Goal: Complete application form

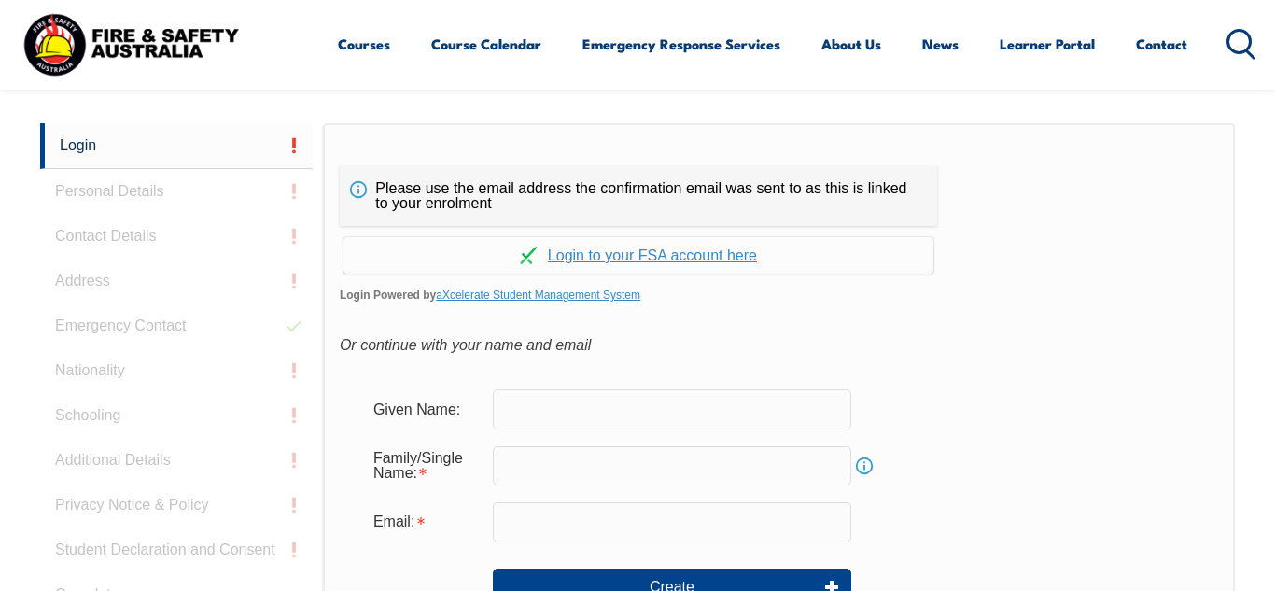
click at [615, 423] on input "text" at bounding box center [672, 408] width 359 height 39
click at [683, 427] on input "text" at bounding box center [672, 408] width 359 height 39
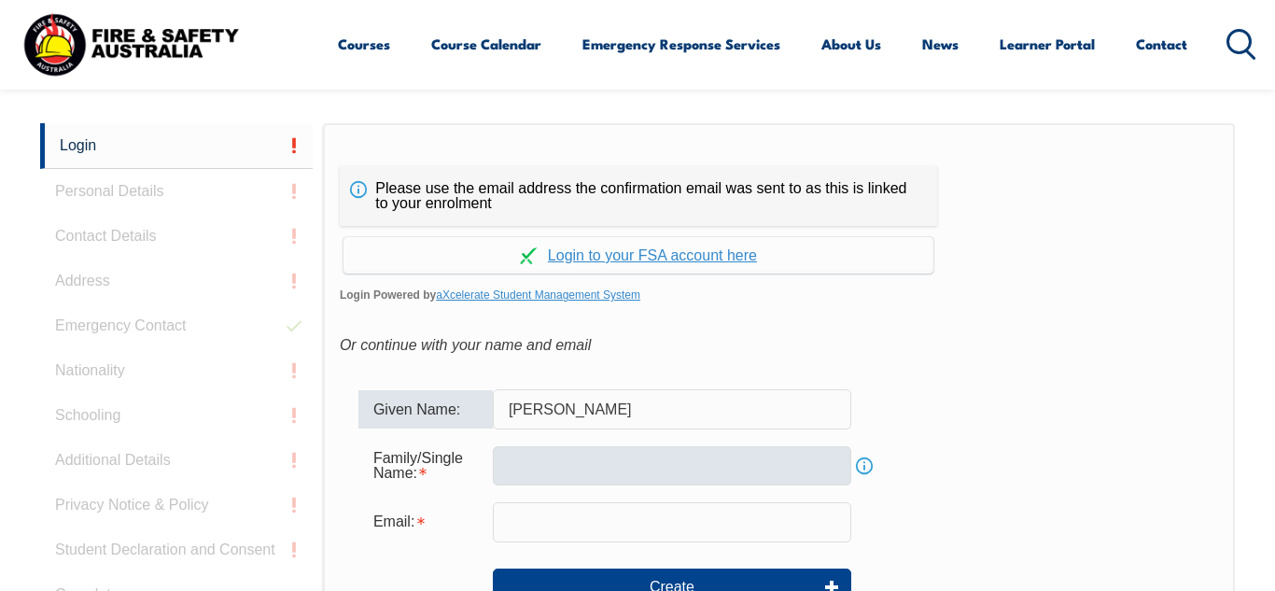
type input "[PERSON_NAME]"
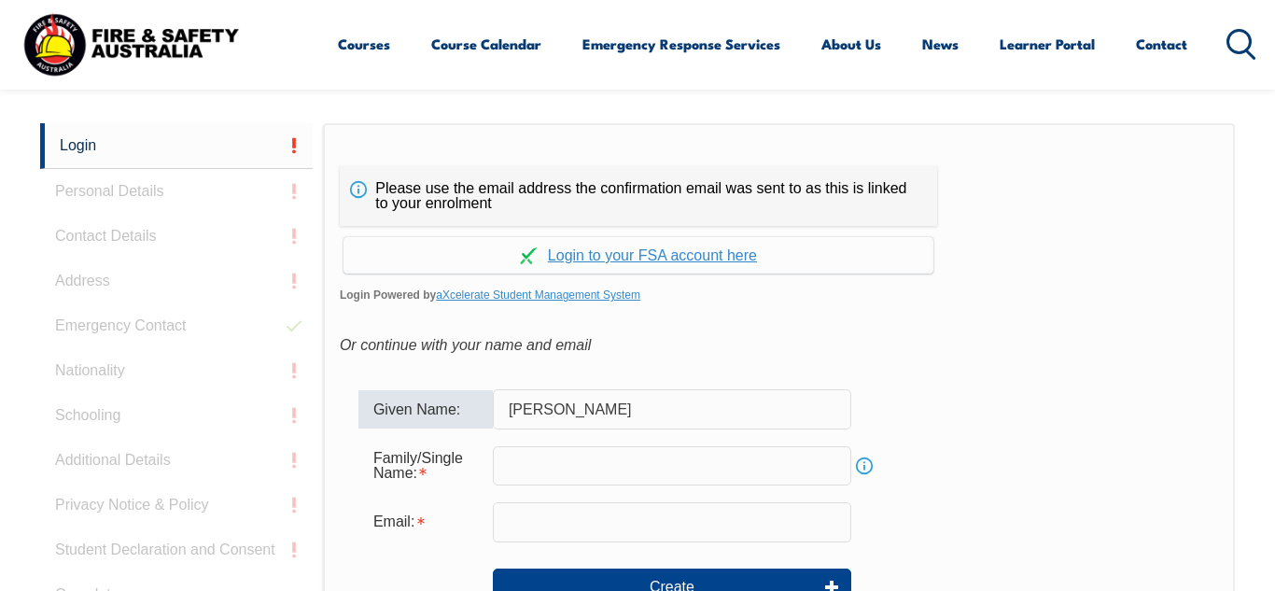
click at [574, 475] on input "text" at bounding box center [672, 465] width 359 height 39
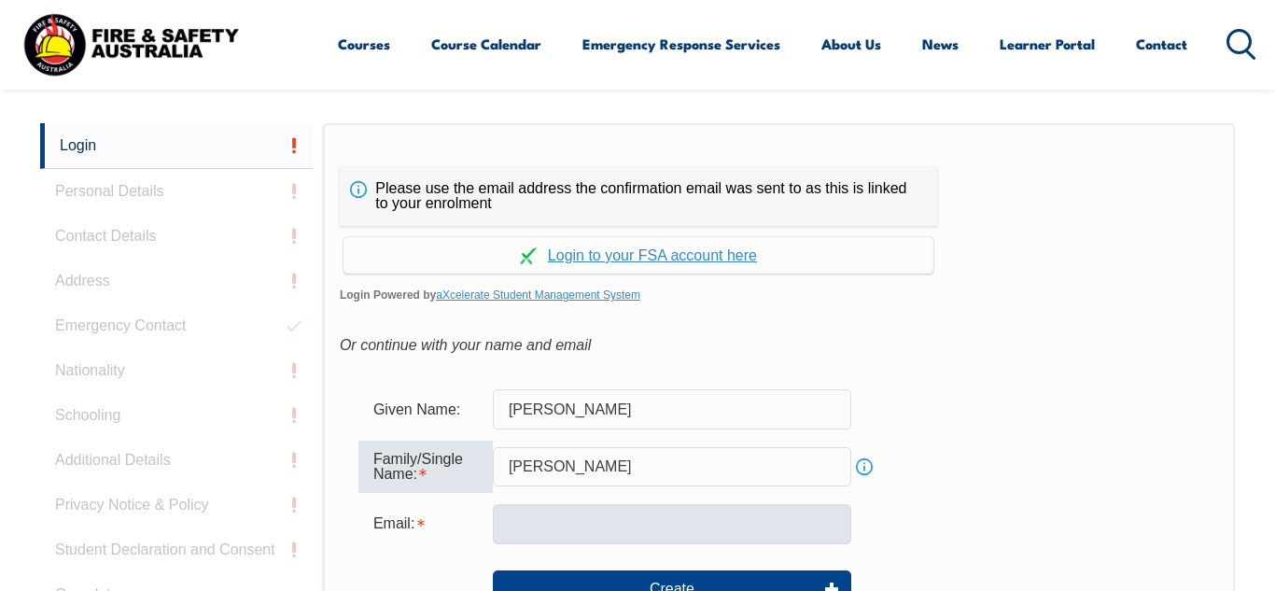
type input "[PERSON_NAME]"
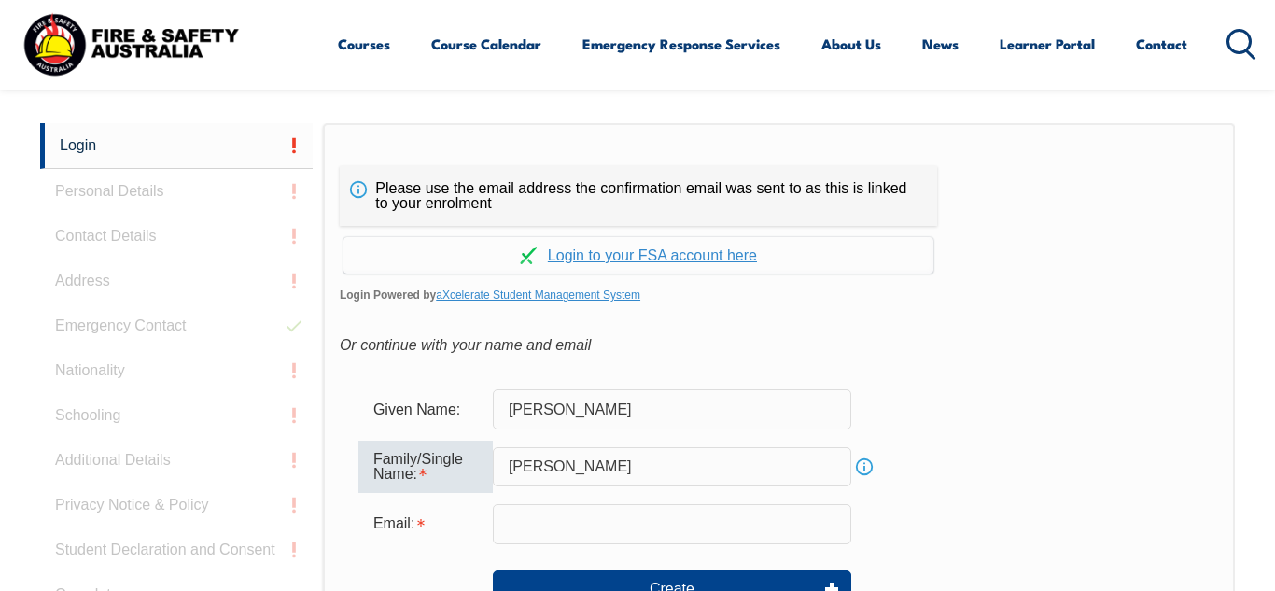
click at [694, 530] on input "email" at bounding box center [672, 523] width 359 height 39
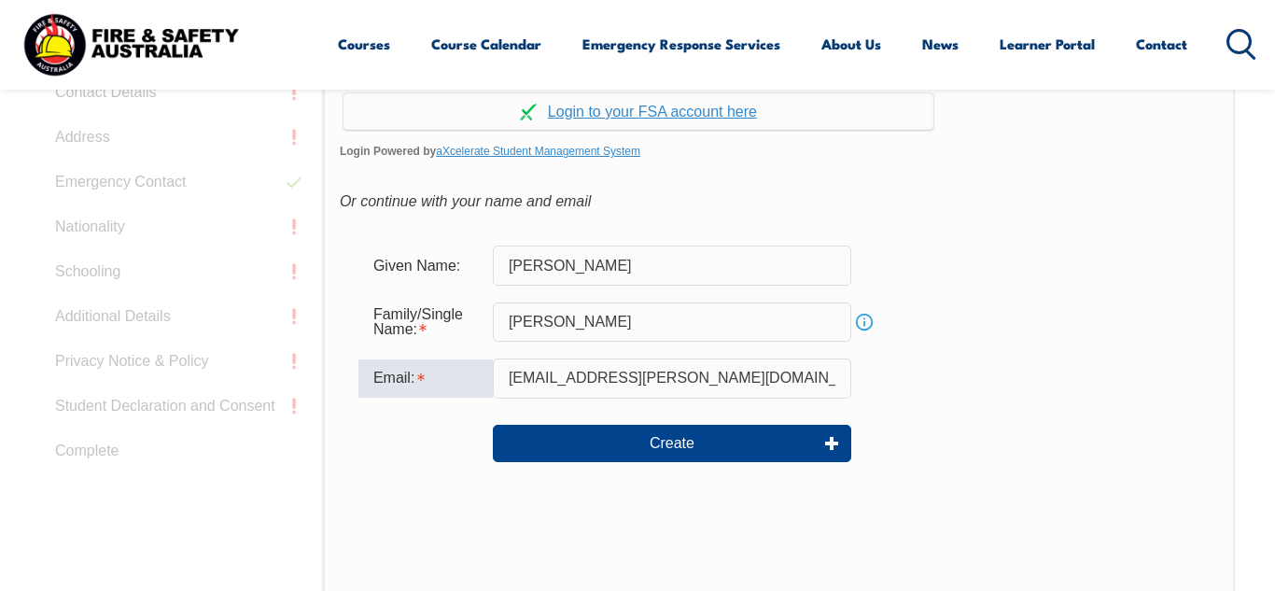
scroll to position [611, 0]
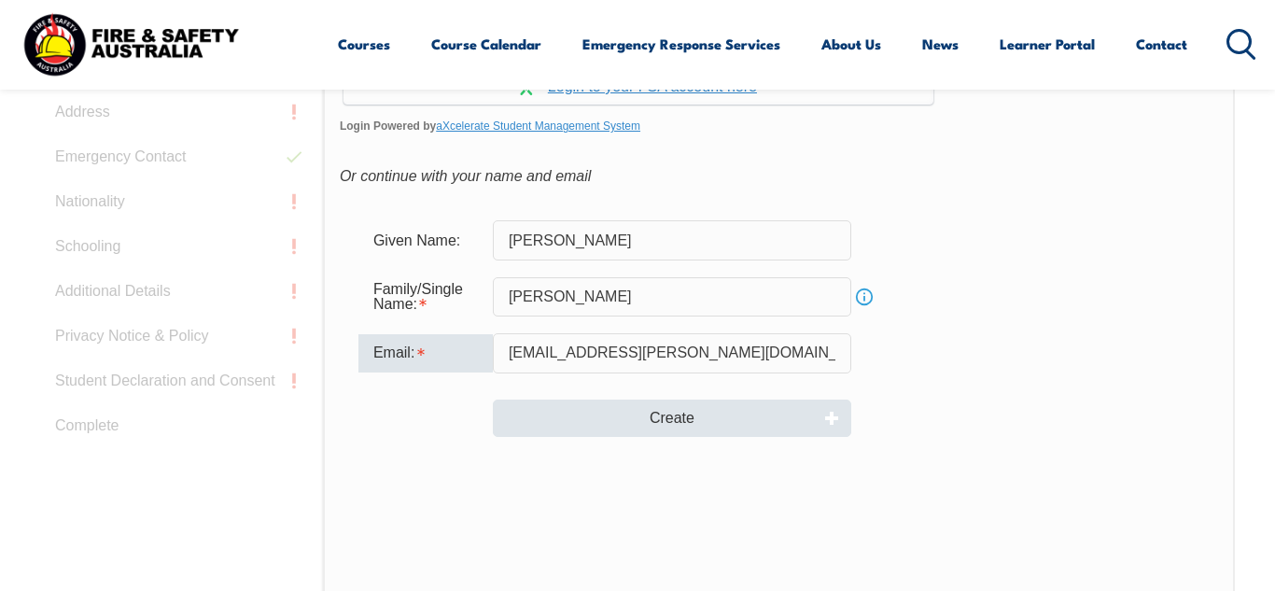
type input "[EMAIL_ADDRESS][PERSON_NAME][DOMAIN_NAME]"
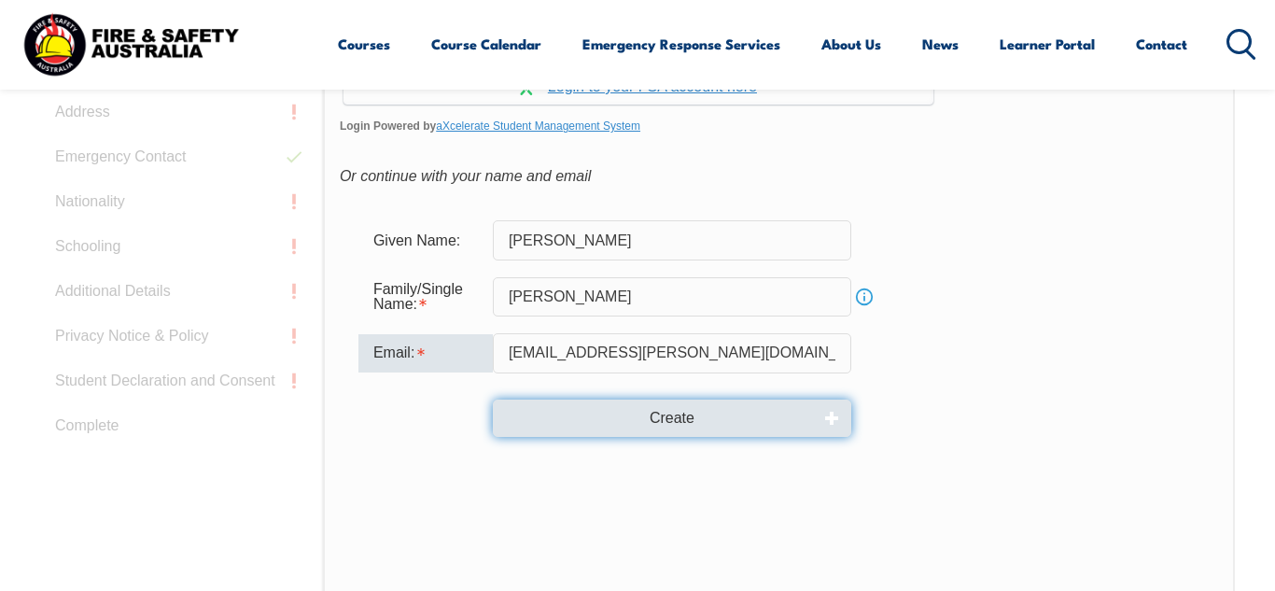
click at [738, 429] on button "Create" at bounding box center [672, 418] width 359 height 37
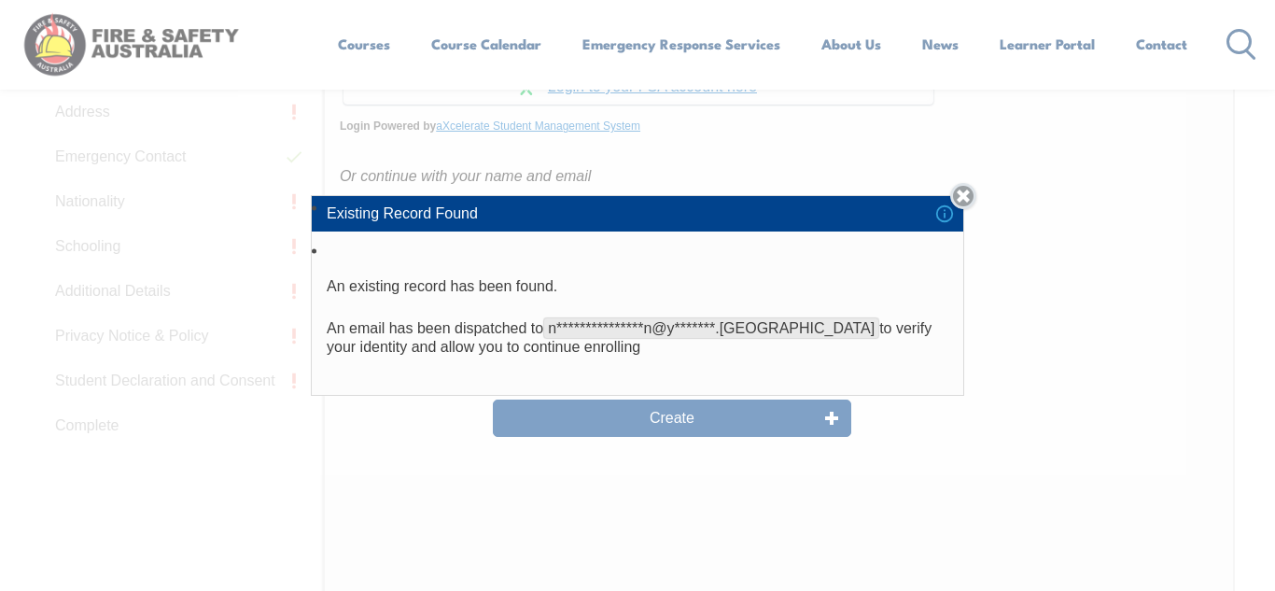
click at [968, 196] on link "Close" at bounding box center [963, 196] width 26 height 26
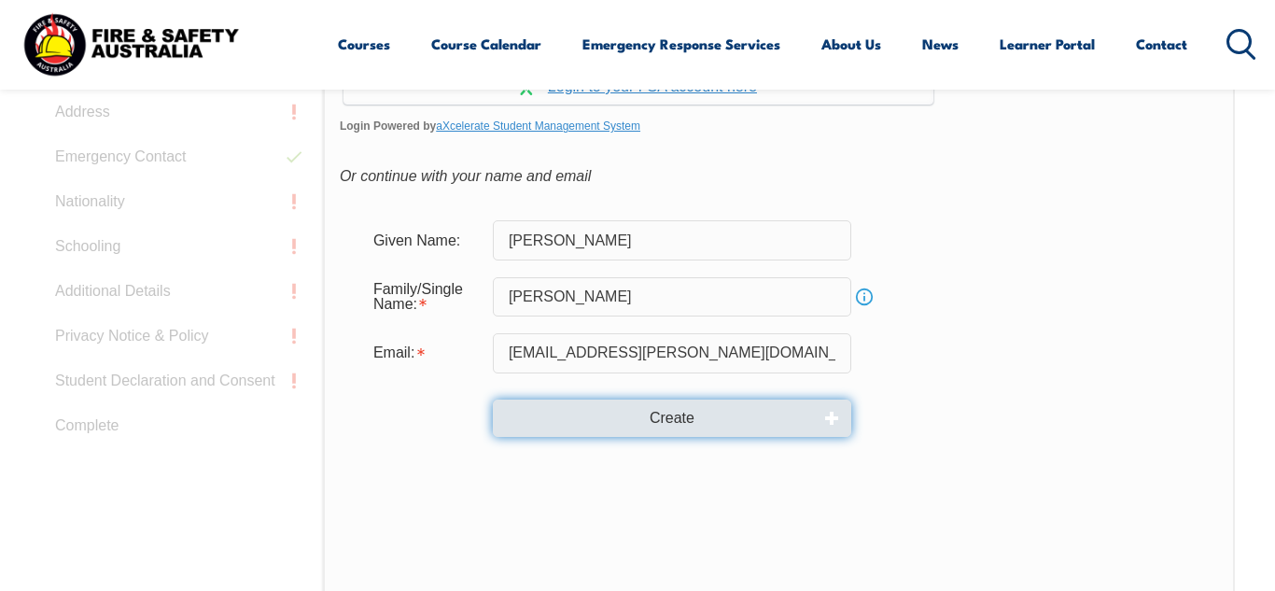
click at [697, 415] on button "Create" at bounding box center [672, 418] width 359 height 37
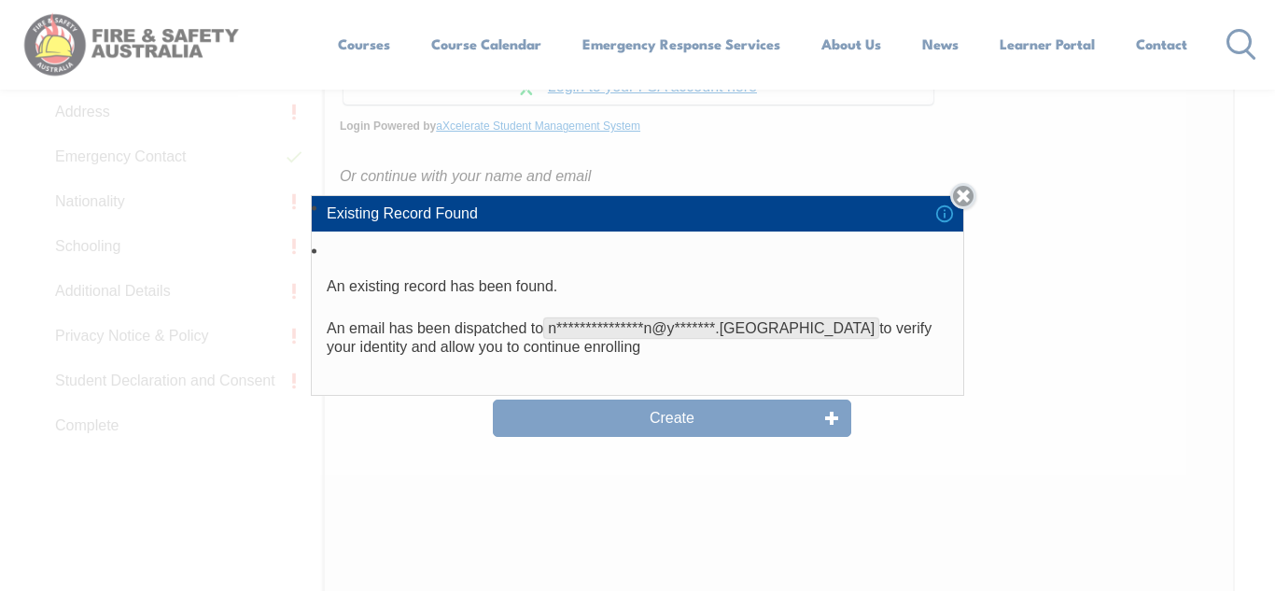
click at [964, 199] on link "Close" at bounding box center [963, 196] width 26 height 26
